Goal: Task Accomplishment & Management: Manage account settings

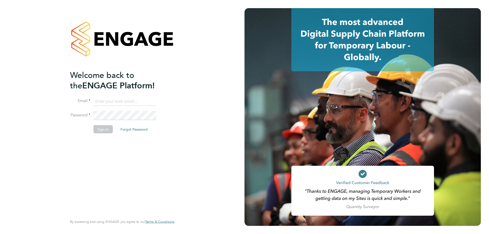
type input "owen.mcwilliams@g4s.com"
click at [126, 170] on div "Welcome back to the ENGAGE Platform! Email owen.mcwilliams@g4s.com Password Sig…" at bounding box center [119, 143] width 99 height 146
click at [98, 128] on button "Sign In" at bounding box center [103, 129] width 19 height 8
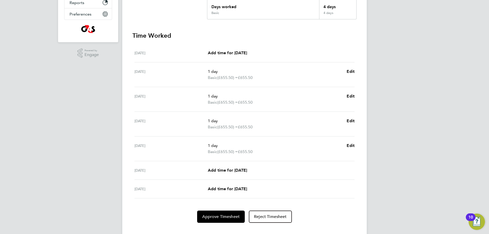
scroll to position [128, 0]
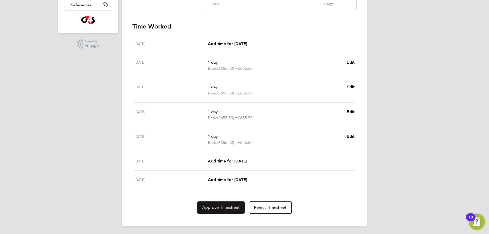
click at [231, 211] on button "Approve Timesheet" at bounding box center [221, 208] width 48 height 12
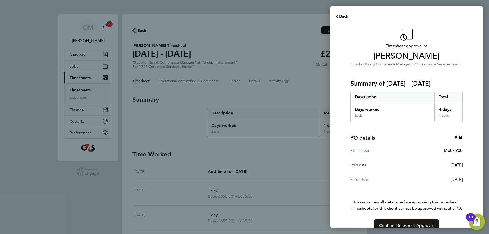
click at [401, 226] on span "Confirm Timesheet Approval" at bounding box center [407, 225] width 55 height 5
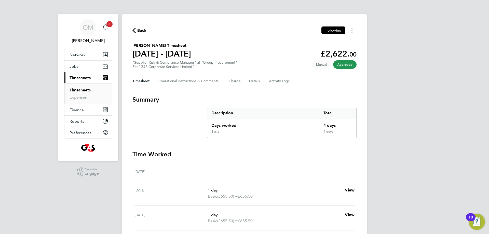
click at [135, 32] on icon "button" at bounding box center [134, 30] width 3 height 5
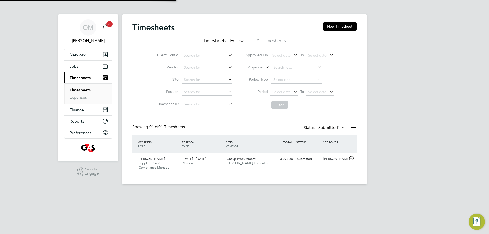
scroll to position [13, 44]
click at [285, 169] on div "Lisa Barton Supplier Risk & Compliance Manager 18 - 24 Aug 2025 18 - 24 Aug 202…" at bounding box center [245, 163] width 224 height 21
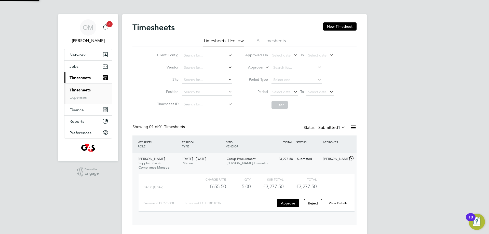
scroll to position [9, 50]
click at [289, 202] on button "Approve" at bounding box center [288, 203] width 22 height 8
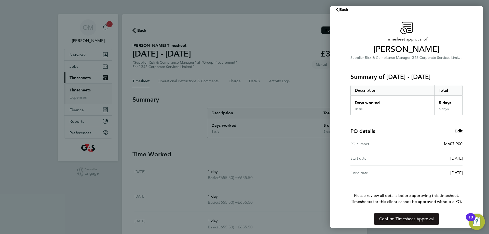
scroll to position [10, 0]
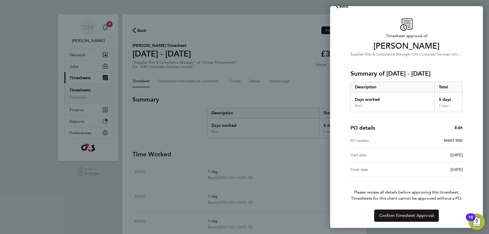
click at [402, 216] on span "Confirm Timesheet Approval" at bounding box center [407, 215] width 55 height 5
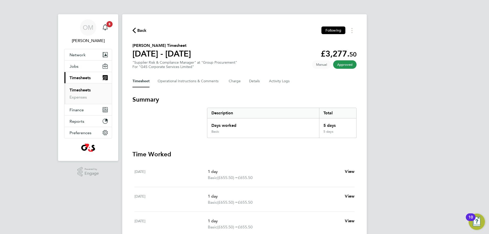
click at [133, 33] on icon "button" at bounding box center [134, 30] width 3 height 5
